Goal: Navigation & Orientation: Find specific page/section

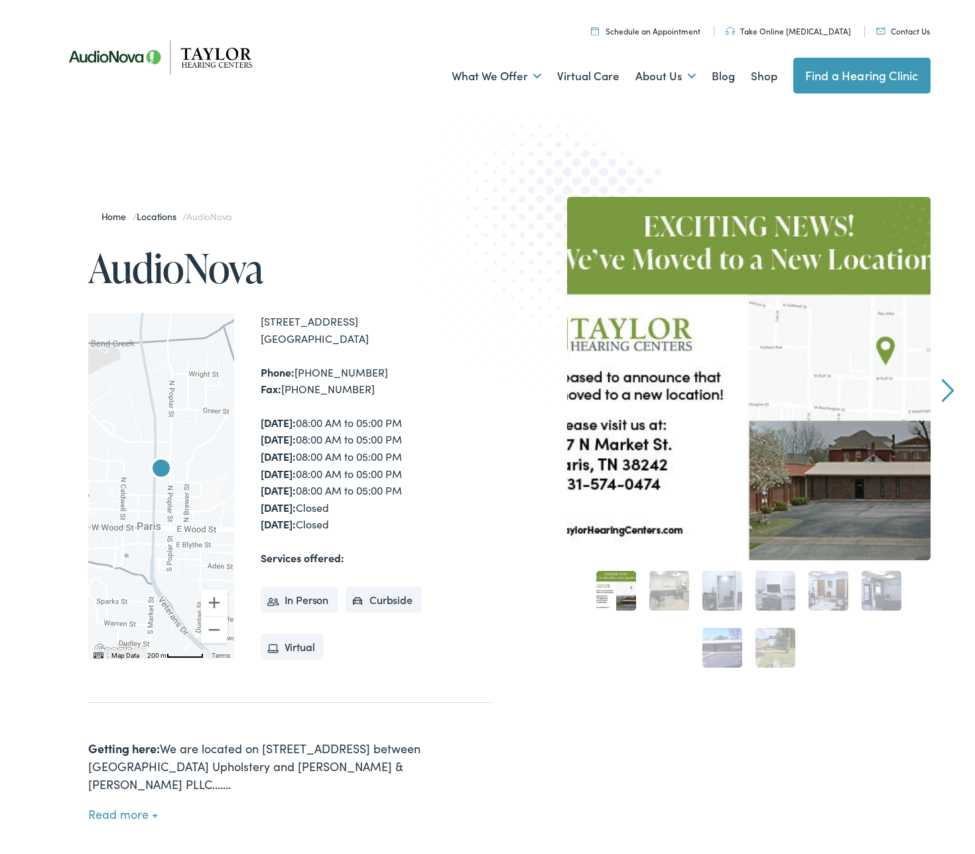
click at [942, 382] on link "Next" at bounding box center [947, 386] width 13 height 24
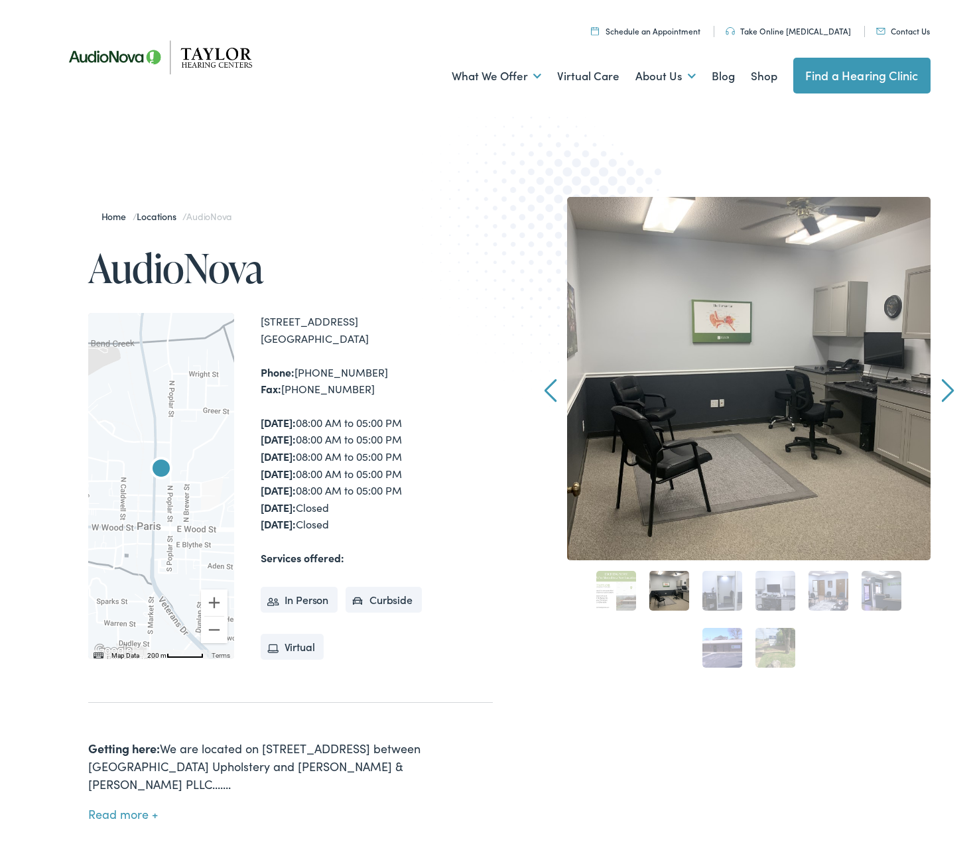
click at [941, 384] on link "Next" at bounding box center [947, 386] width 13 height 24
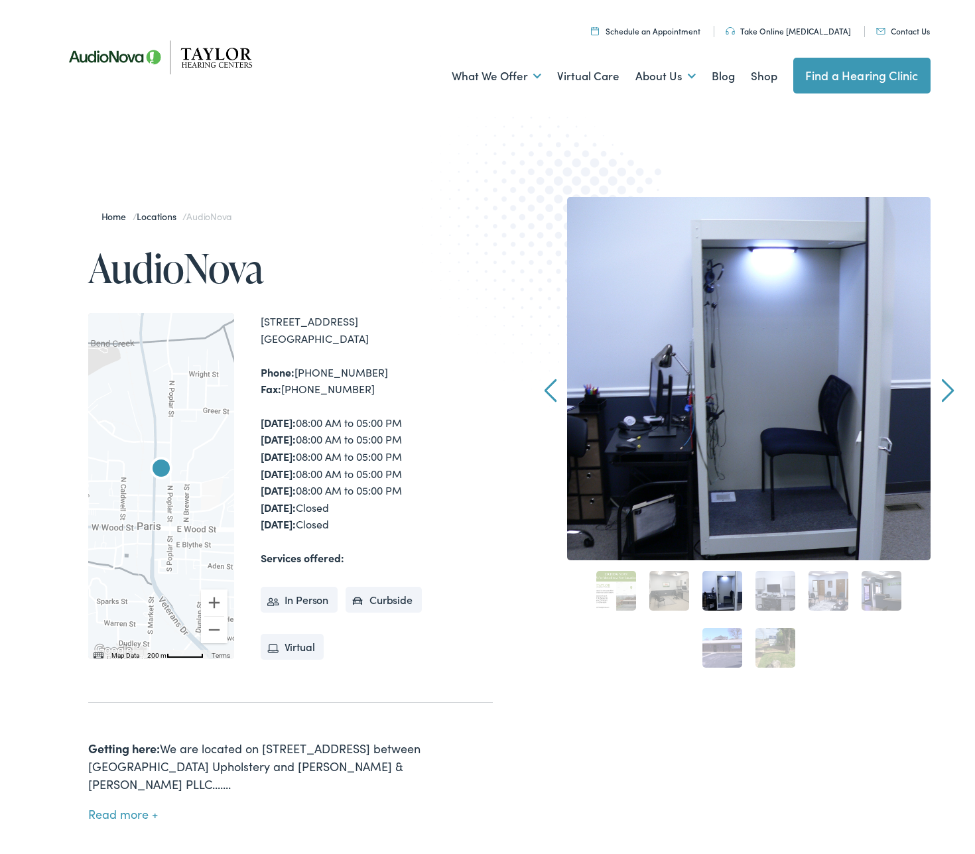
click at [943, 385] on link "Next" at bounding box center [947, 386] width 13 height 24
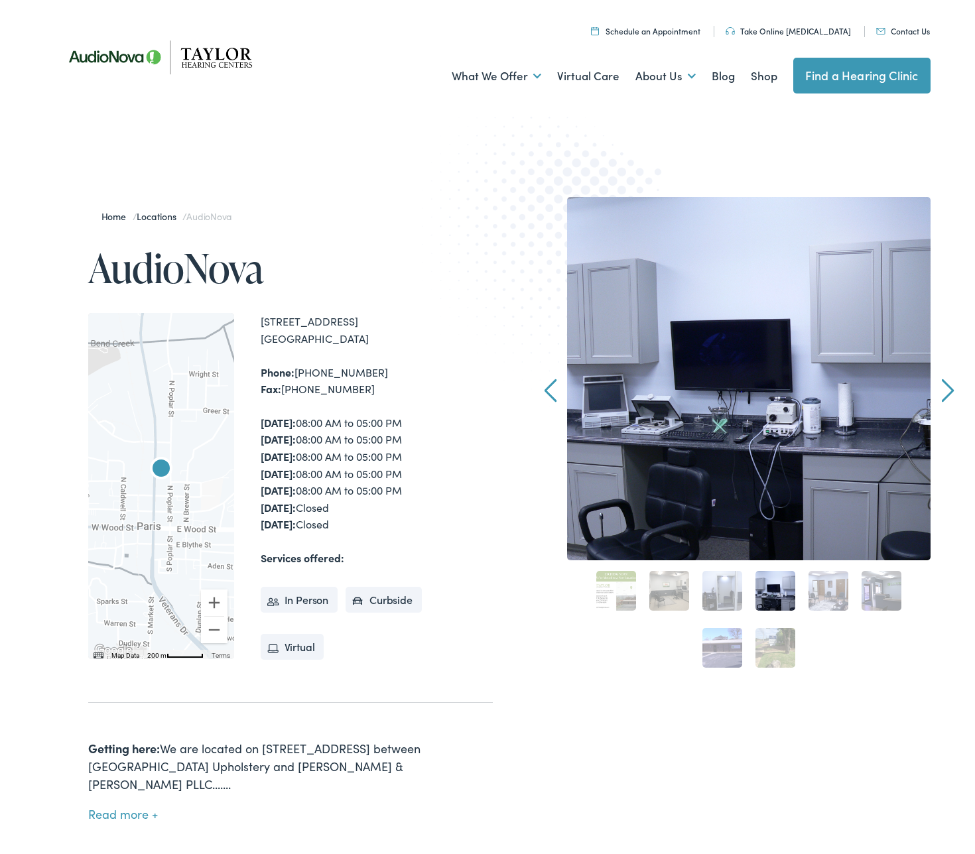
click at [943, 383] on link "Next" at bounding box center [947, 386] width 13 height 24
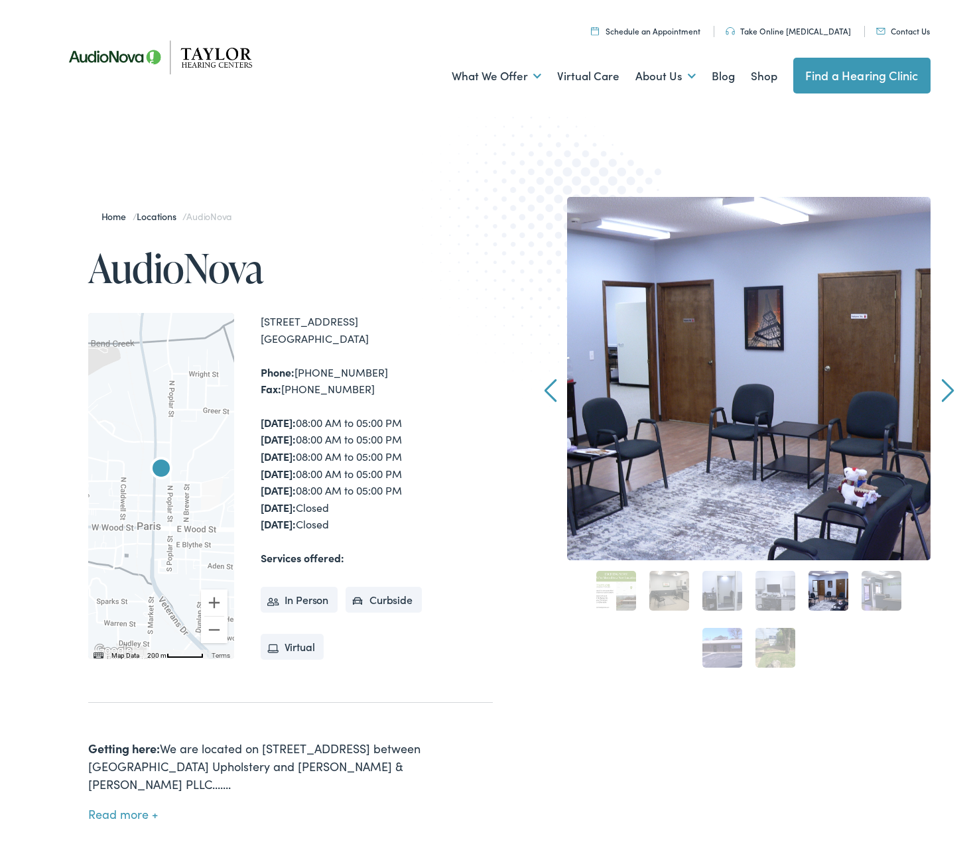
click at [945, 383] on link "Next" at bounding box center [947, 386] width 13 height 24
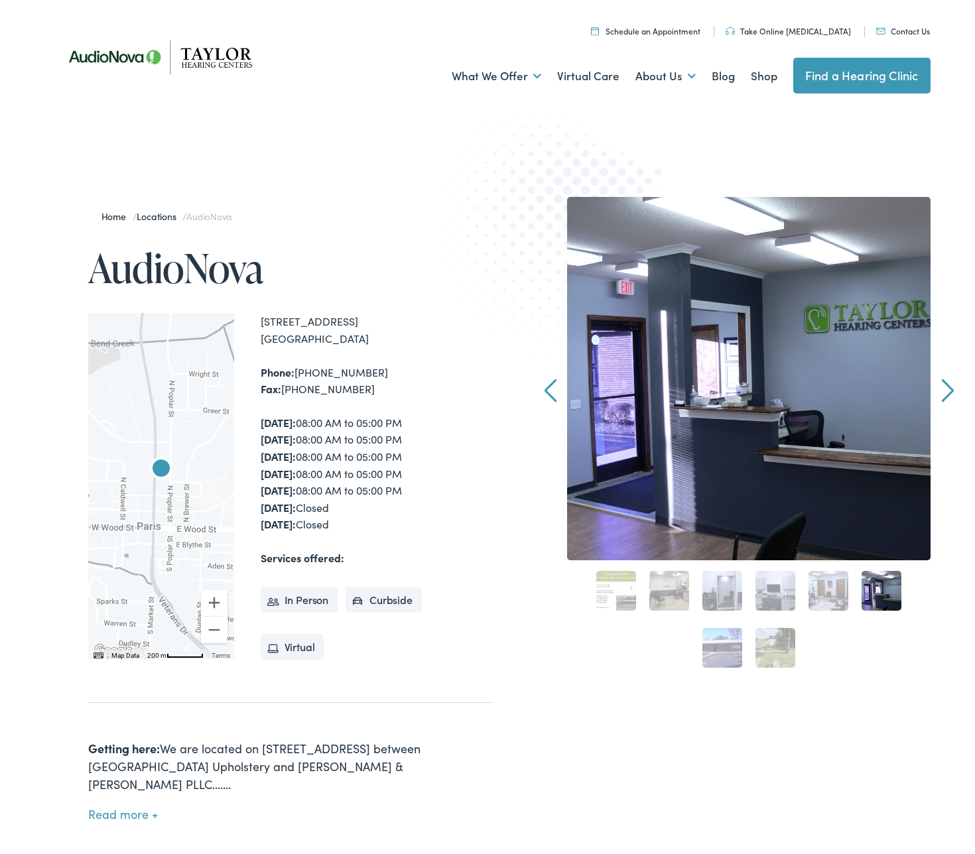
click at [943, 381] on link "Next" at bounding box center [947, 386] width 13 height 24
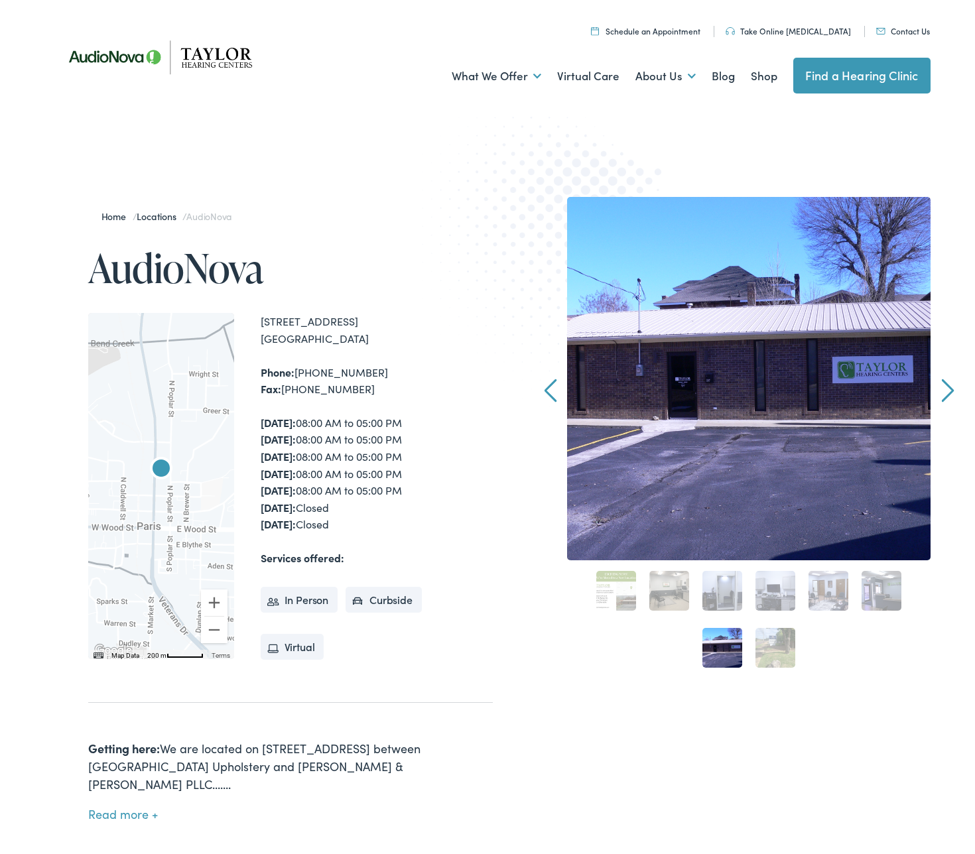
click at [943, 381] on link "Next" at bounding box center [947, 386] width 13 height 24
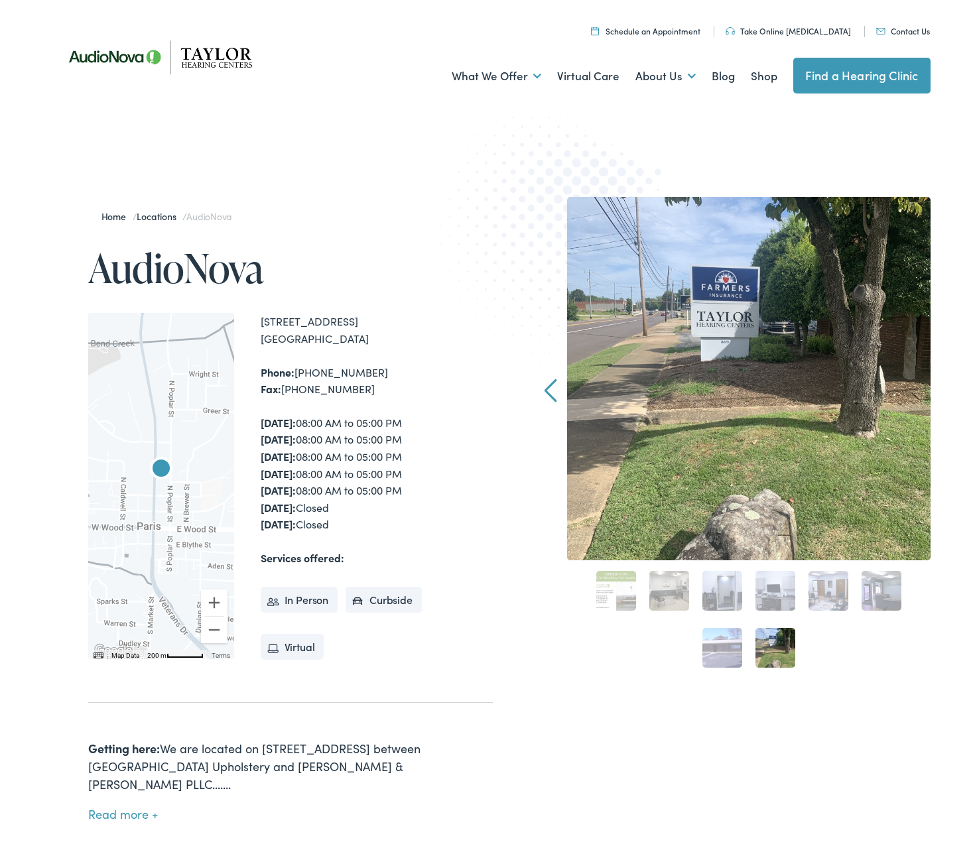
click at [943, 381] on div "Home / Locations / AudioNova AudioNova ← Move left → Move right ↑ Move up ↓ Mov…" at bounding box center [492, 547] width 985 height 842
click at [544, 382] on link "Prev" at bounding box center [550, 386] width 13 height 24
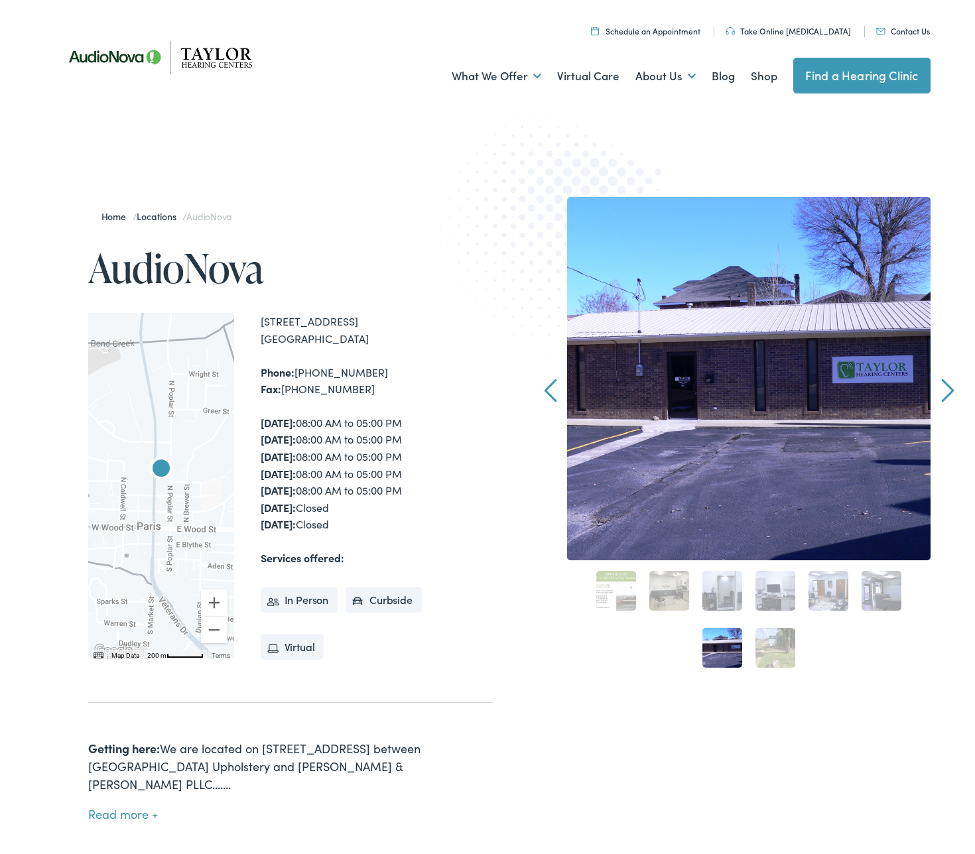
click at [544, 382] on link "Prev" at bounding box center [550, 386] width 13 height 24
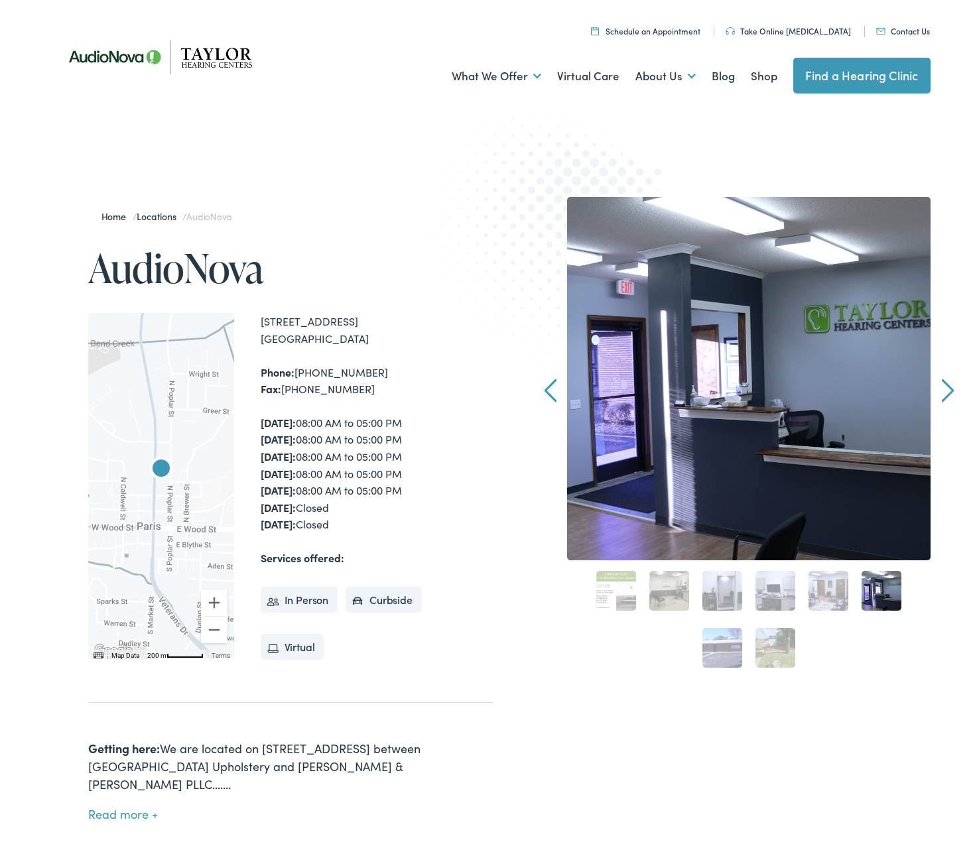
click at [544, 384] on link "Prev" at bounding box center [550, 386] width 13 height 24
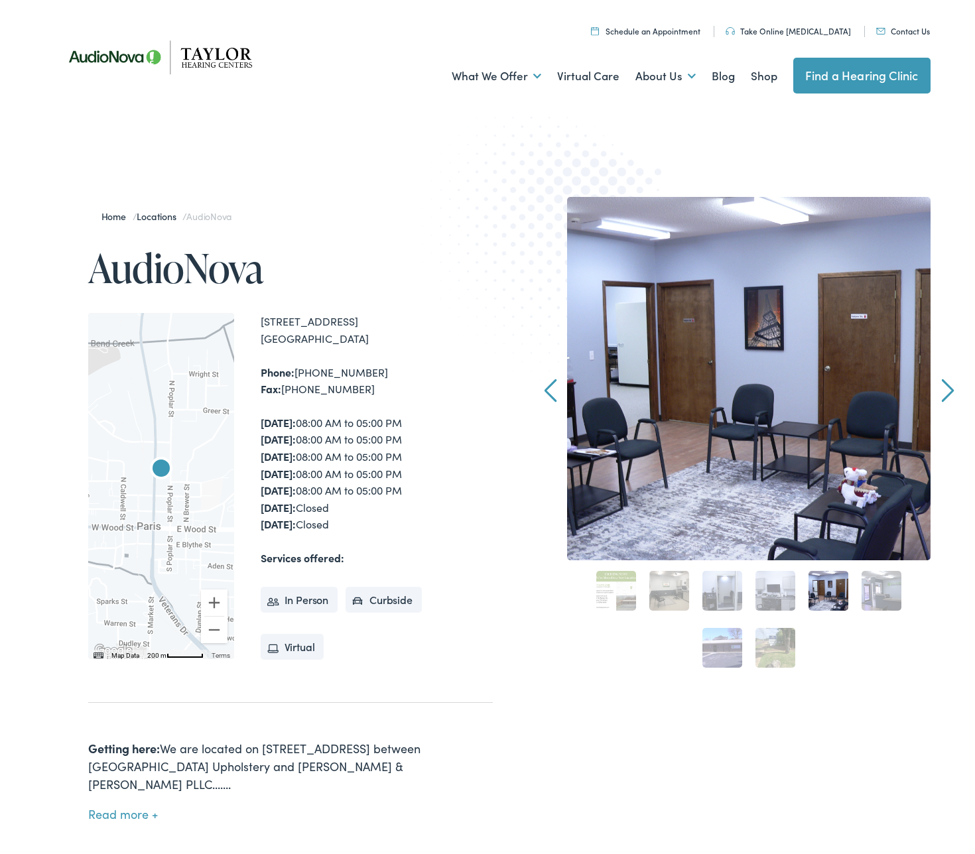
click at [544, 384] on link "Prev" at bounding box center [550, 386] width 13 height 24
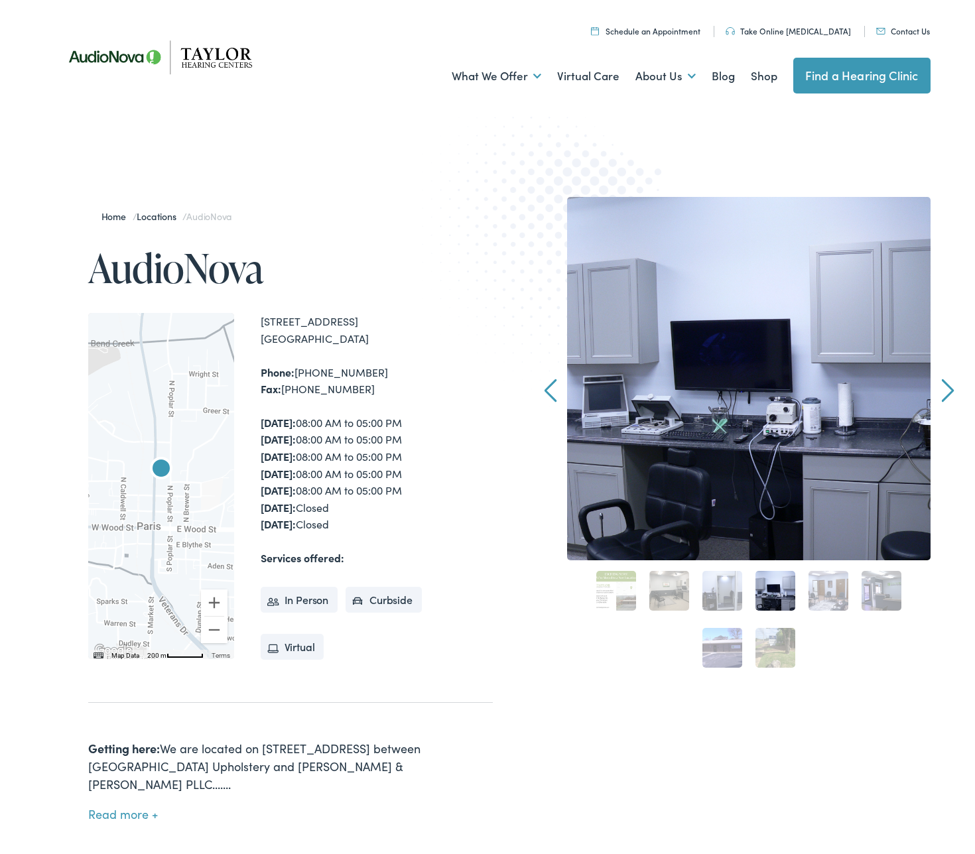
click at [544, 382] on link "Prev" at bounding box center [550, 386] width 13 height 24
